Goal: Task Accomplishment & Management: Use online tool/utility

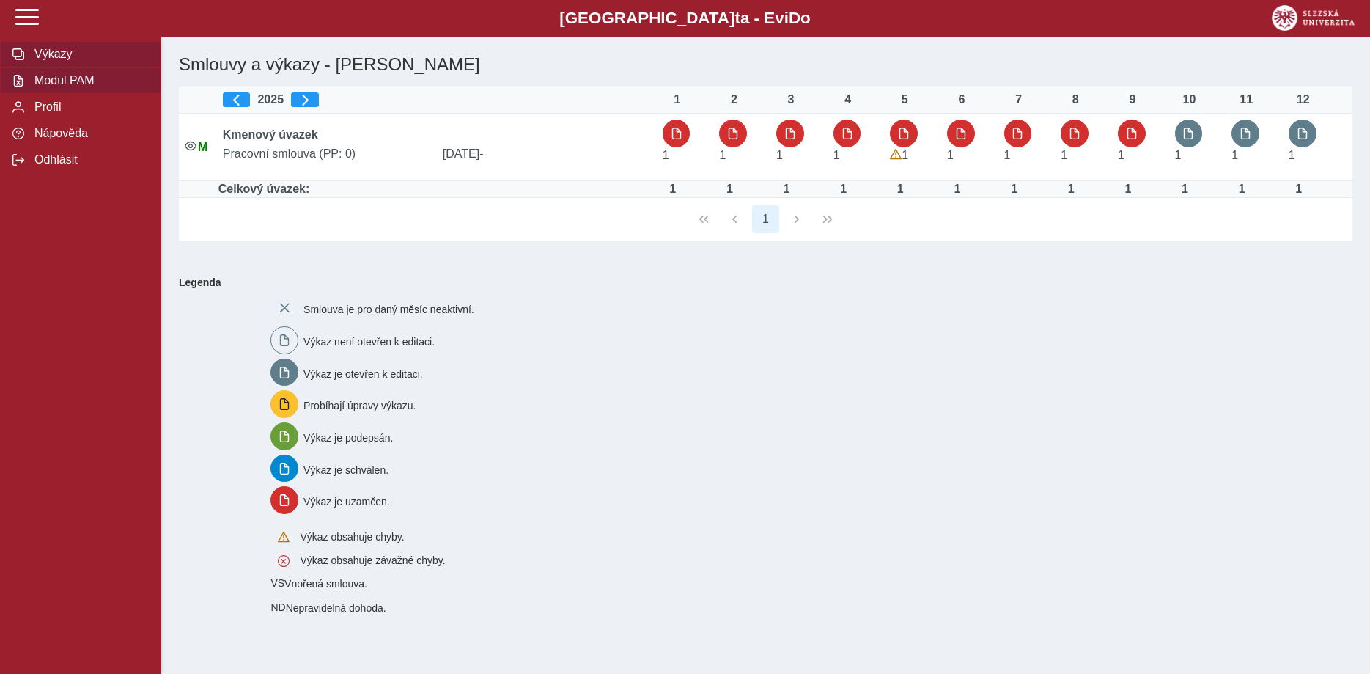
click at [57, 87] on span "Modul PAM" at bounding box center [89, 80] width 119 height 13
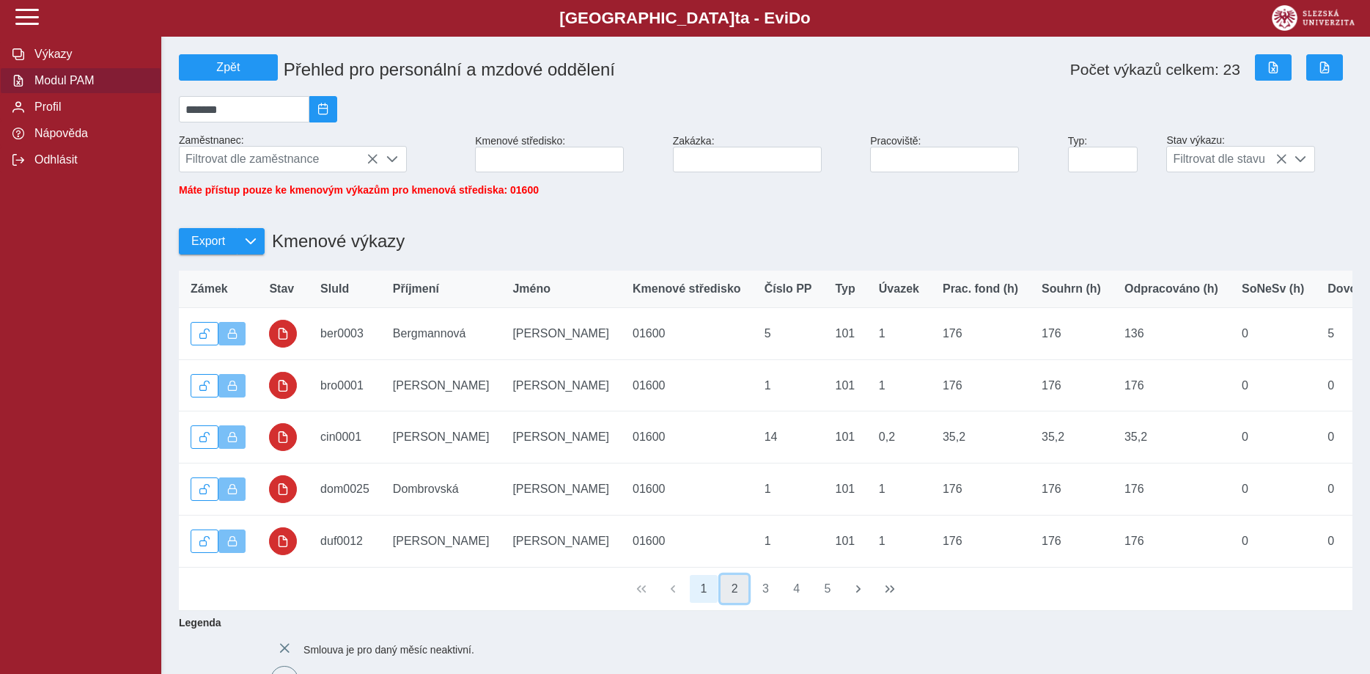
click at [733, 598] on button "2" at bounding box center [734, 589] width 28 height 28
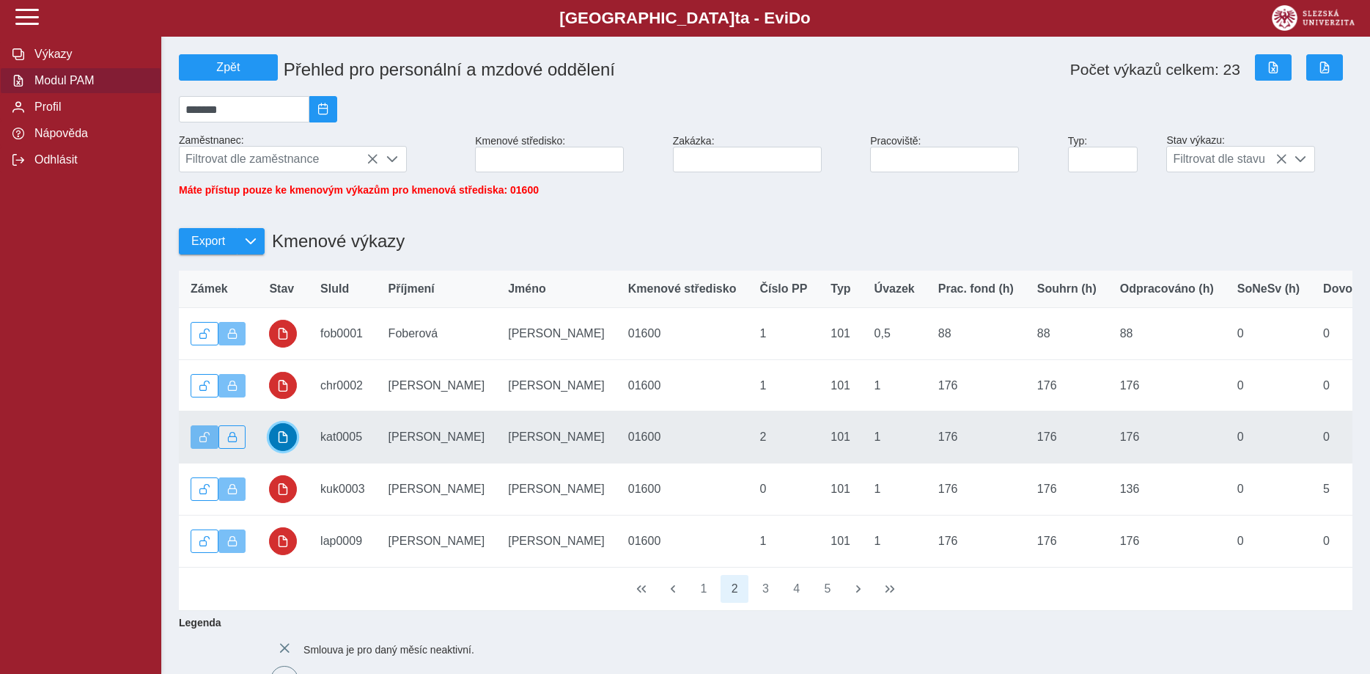
click at [280, 443] on span "button" at bounding box center [283, 437] width 12 height 12
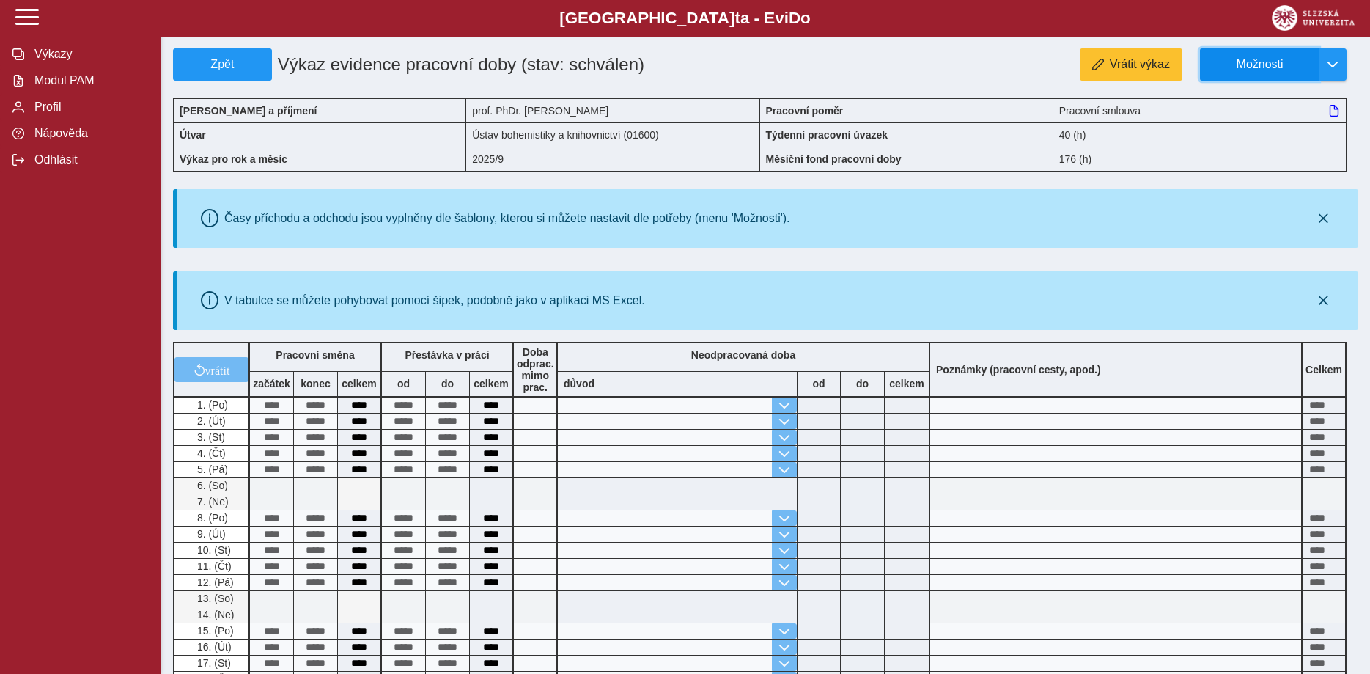
click at [1251, 67] on span "Možnosti" at bounding box center [1259, 64] width 95 height 13
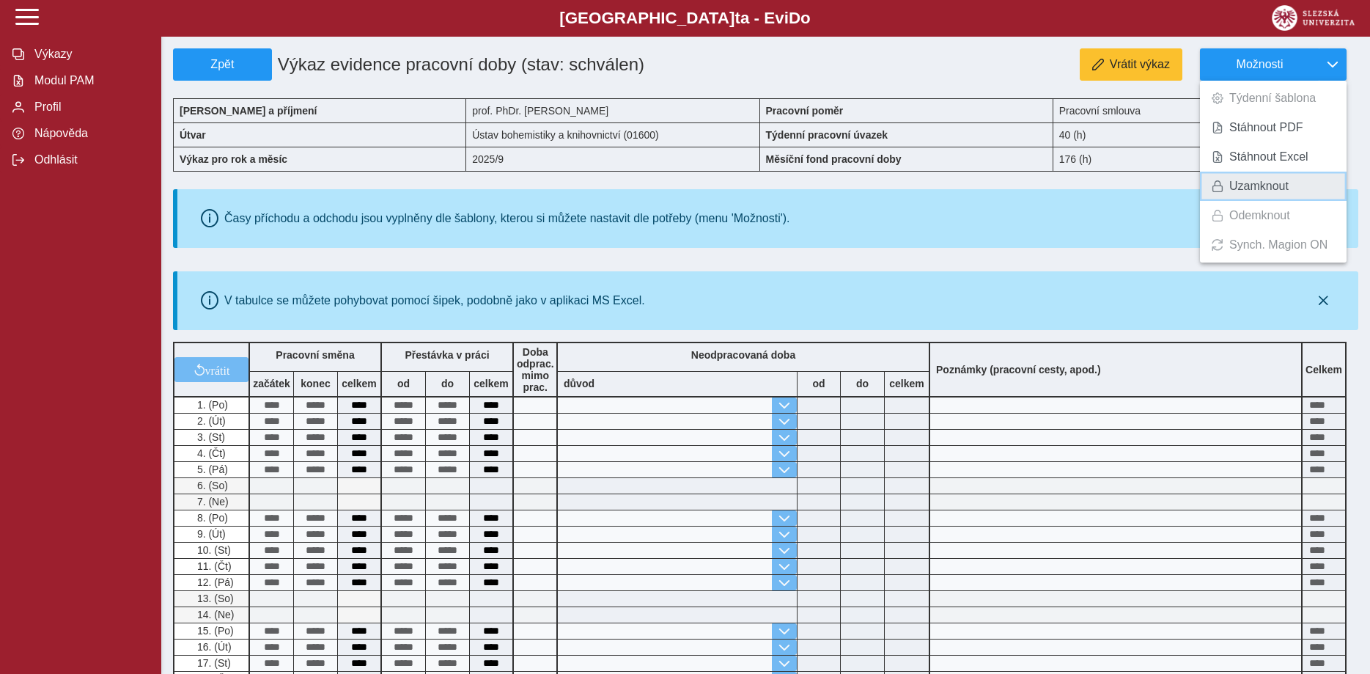
click at [1251, 182] on span "Uzamknout" at bounding box center [1258, 186] width 59 height 12
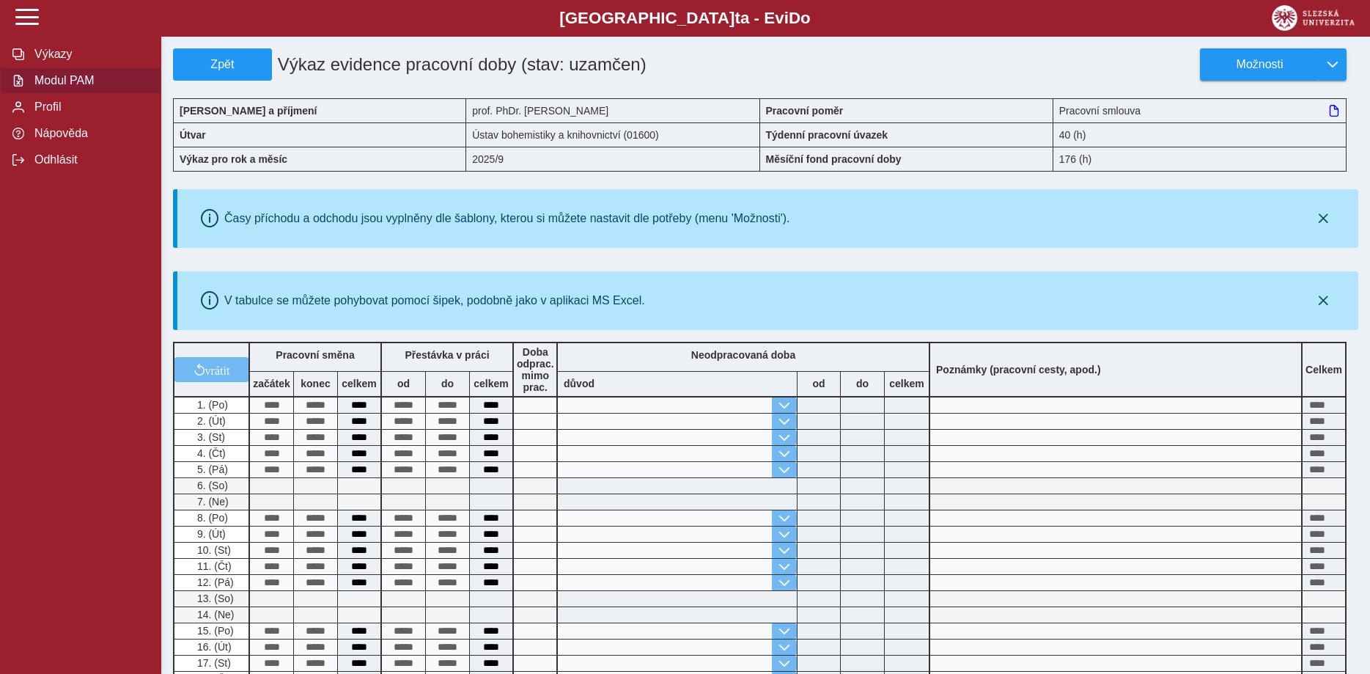
click at [54, 87] on span "Modul PAM" at bounding box center [89, 80] width 119 height 13
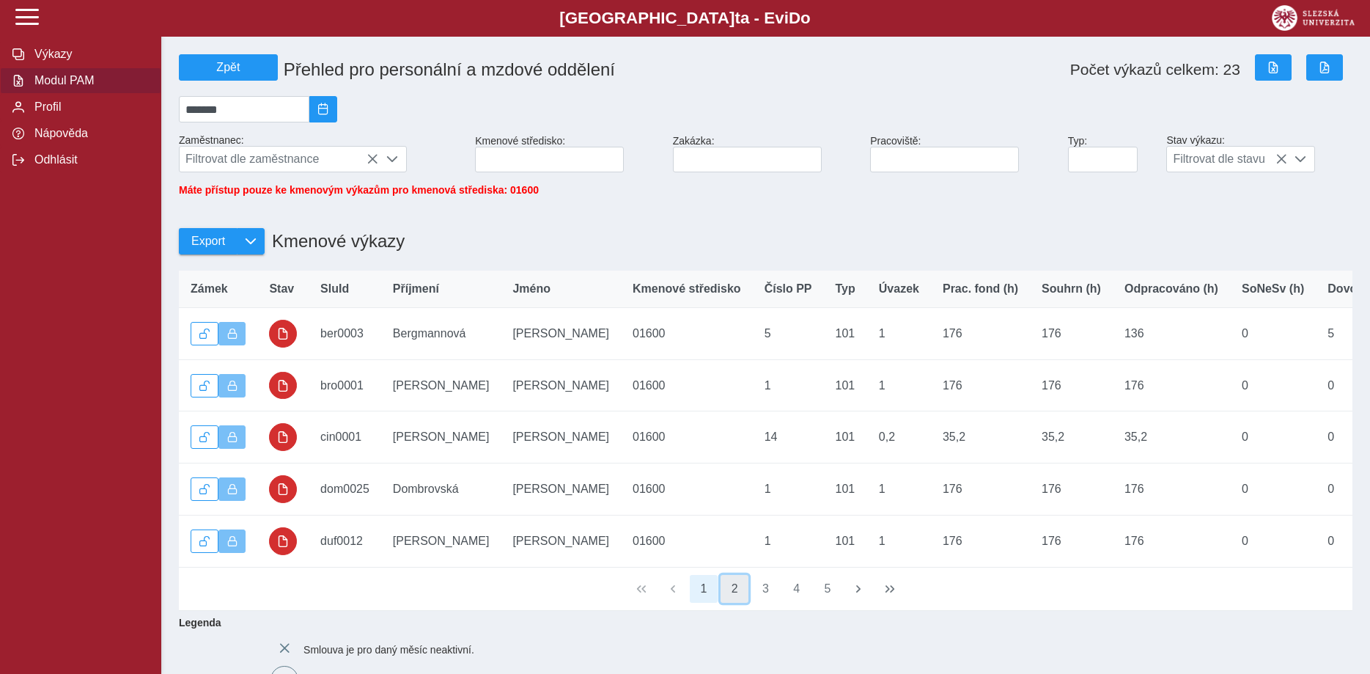
click at [732, 596] on button "2" at bounding box center [734, 589] width 28 height 28
click at [763, 594] on button "3" at bounding box center [766, 589] width 28 height 28
click at [791, 595] on button "4" at bounding box center [797, 589] width 28 height 28
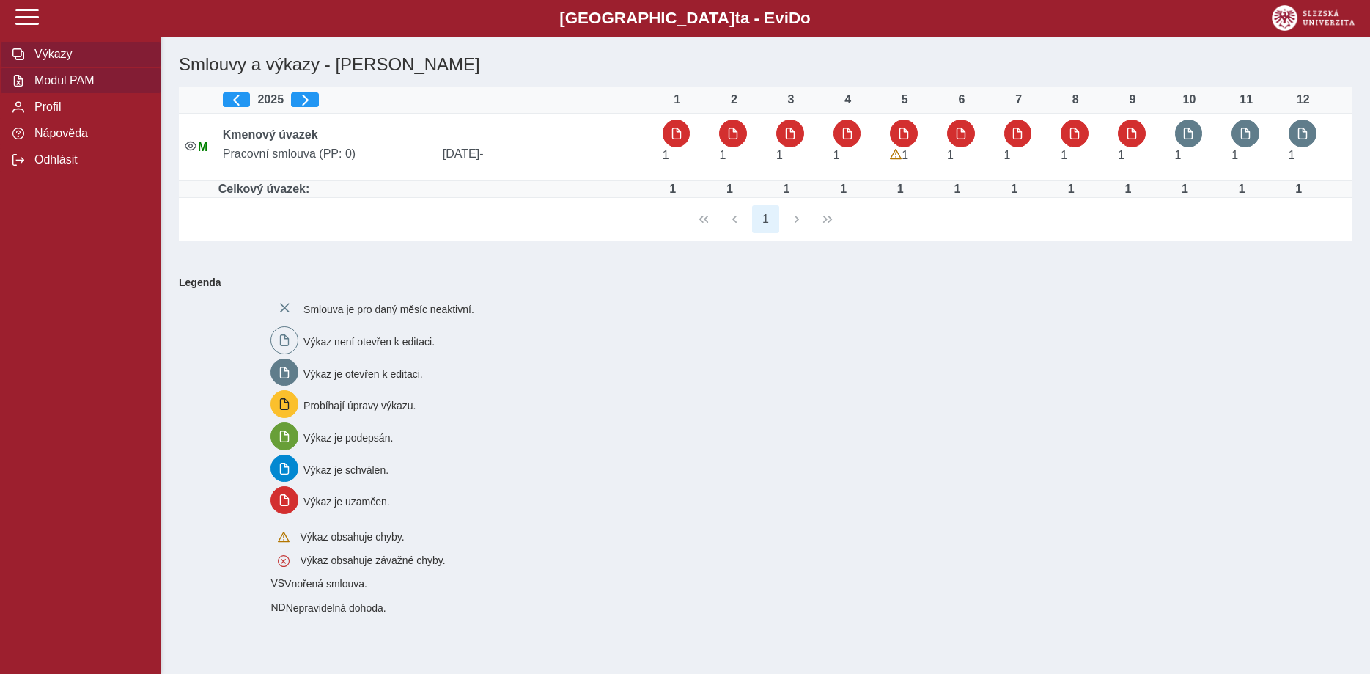
click at [85, 87] on span "Modul PAM" at bounding box center [89, 80] width 119 height 13
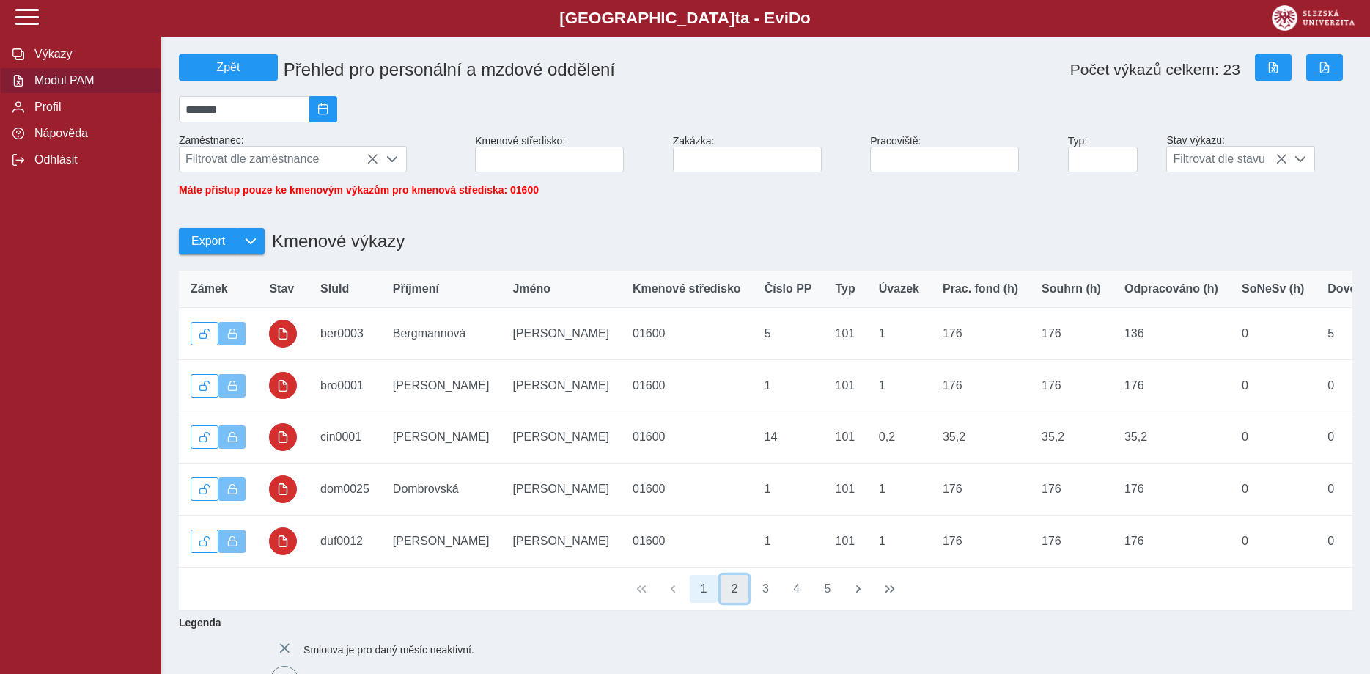
click at [731, 601] on button "2" at bounding box center [734, 589] width 28 height 28
click at [769, 598] on button "3" at bounding box center [766, 589] width 28 height 28
click at [794, 598] on button "4" at bounding box center [797, 589] width 28 height 28
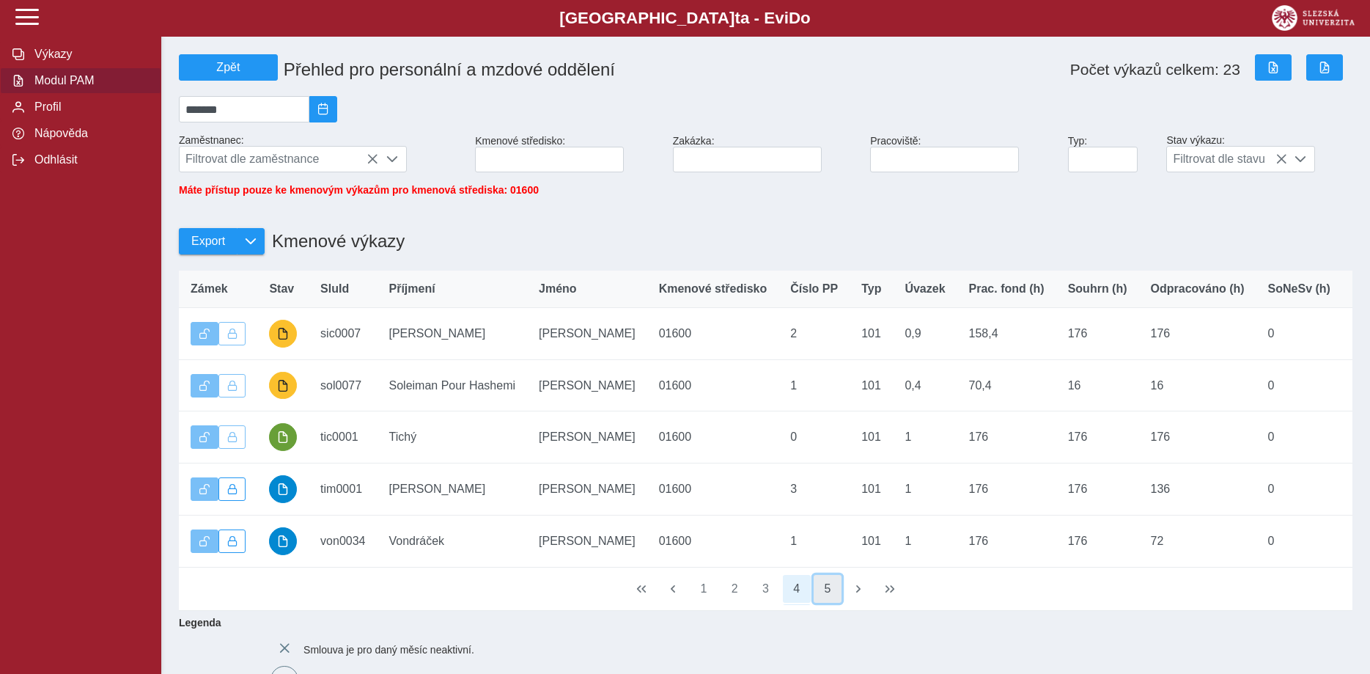
click at [829, 601] on button "5" at bounding box center [827, 589] width 28 height 28
